Goal: Check status: Check status

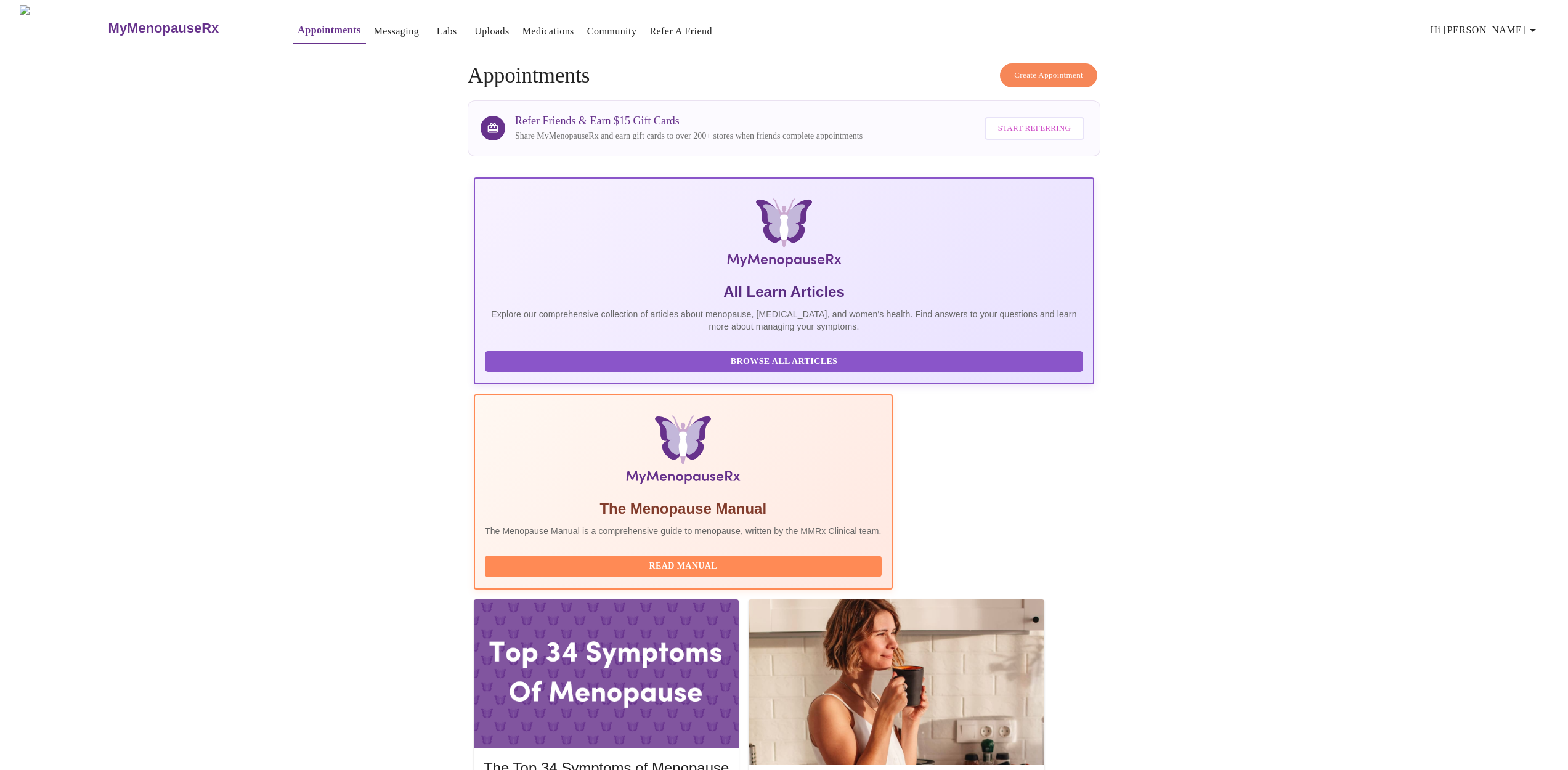
scroll to position [309, 0]
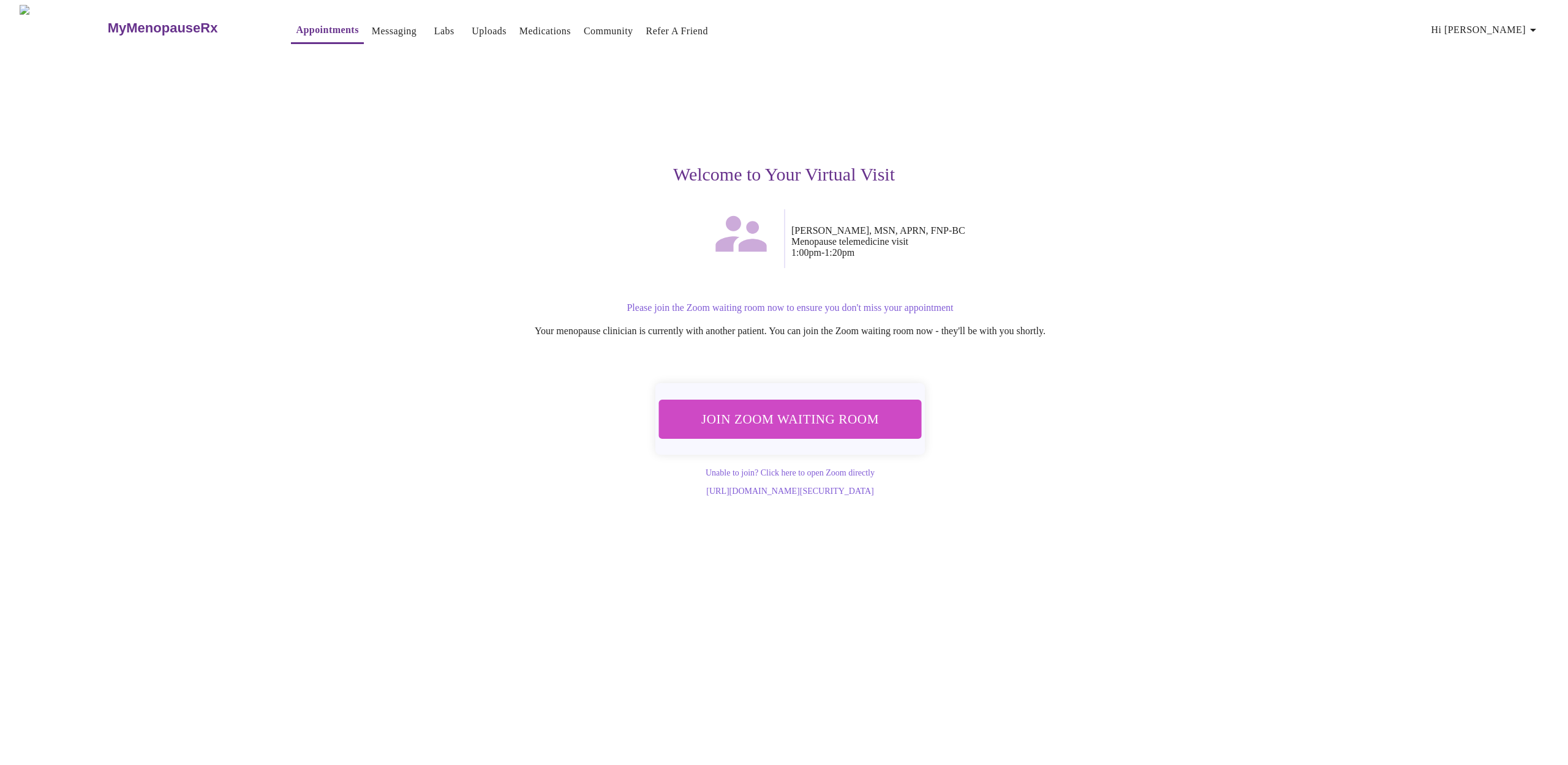
click at [831, 417] on span "Join Zoom Waiting Room" at bounding box center [790, 418] width 231 height 22
